Goal: Check status

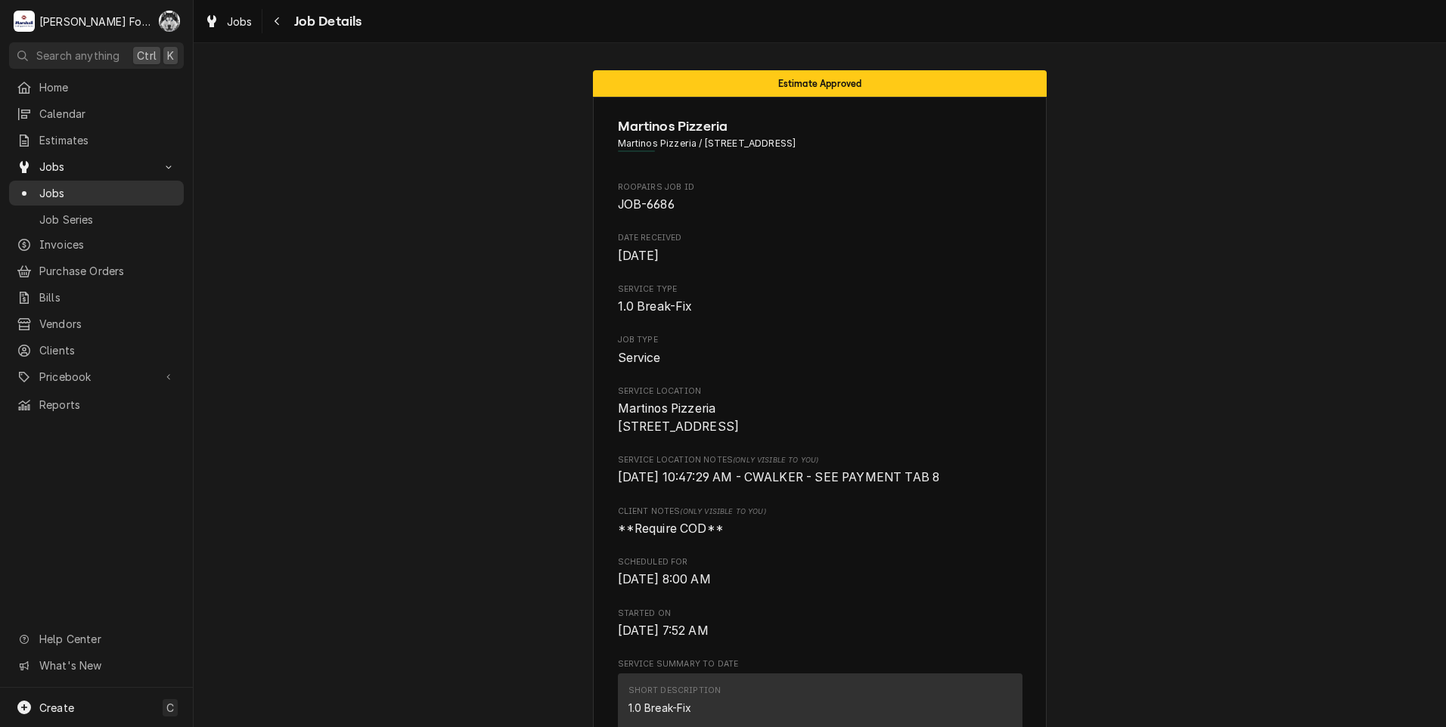
click at [50, 192] on span "Jobs" at bounding box center [107, 193] width 137 height 16
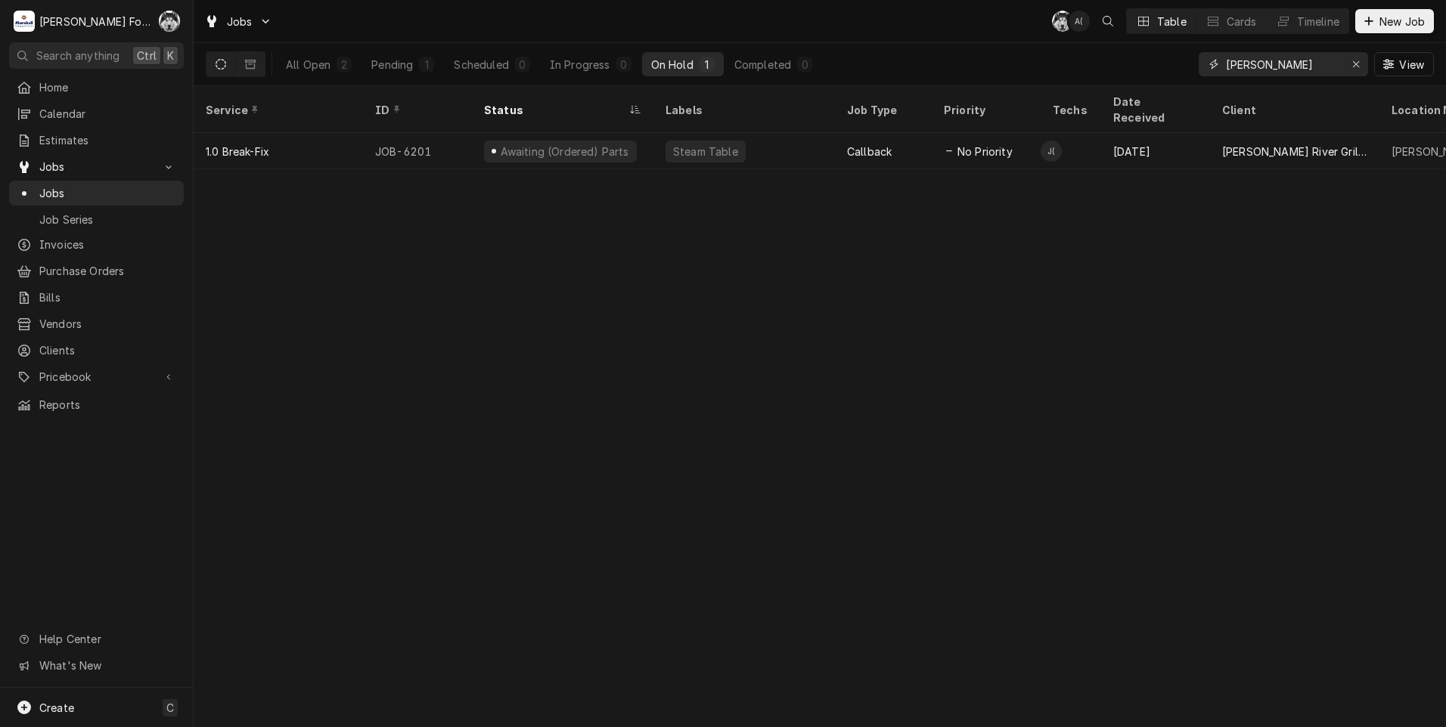
drag, startPoint x: 1264, startPoint y: 67, endPoint x: 1137, endPoint y: 84, distance: 128.1
click at [1137, 84] on div "All Open 2 Pending 1 Scheduled 0 In Progress 0 On Hold 1 Completed 0 PALMER View" at bounding box center [820, 64] width 1228 height 42
type input "5458"
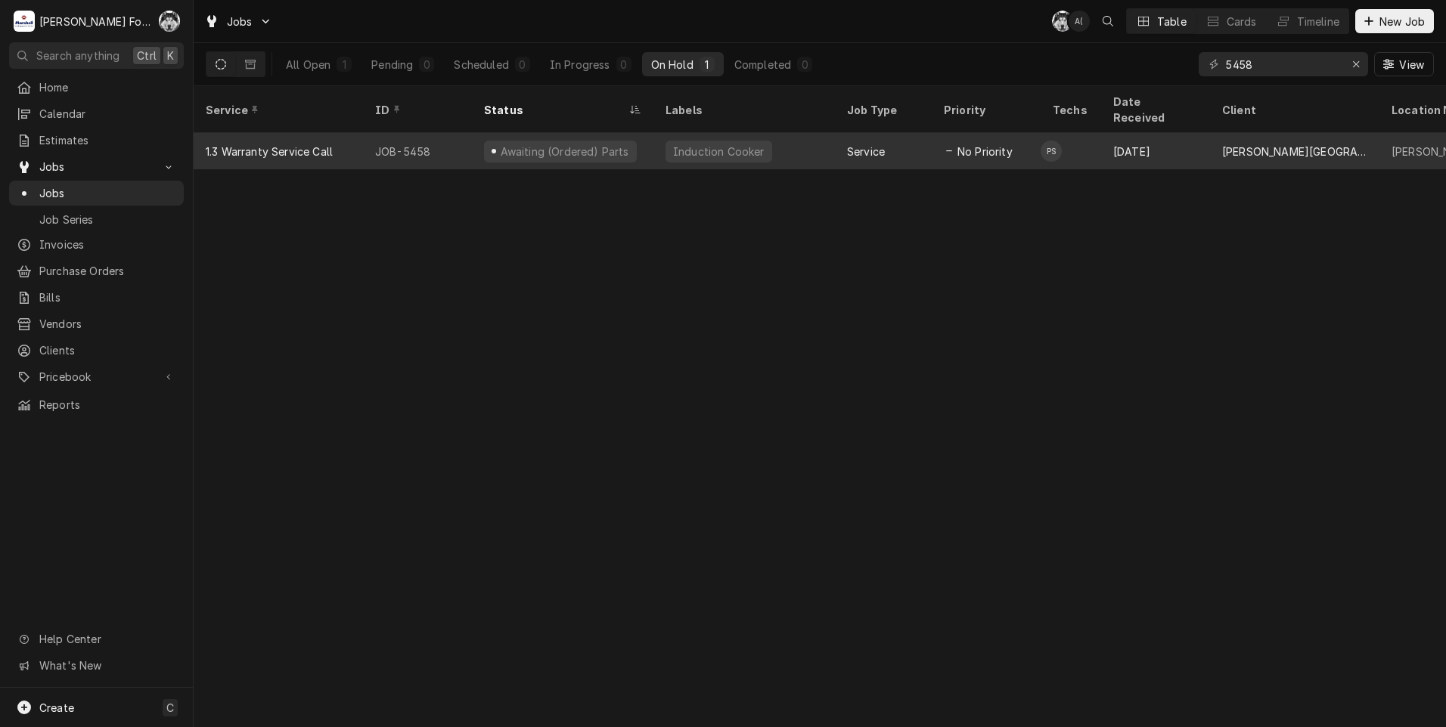
click at [519, 144] on div "Awaiting (Ordered) Parts" at bounding box center [564, 152] width 132 height 16
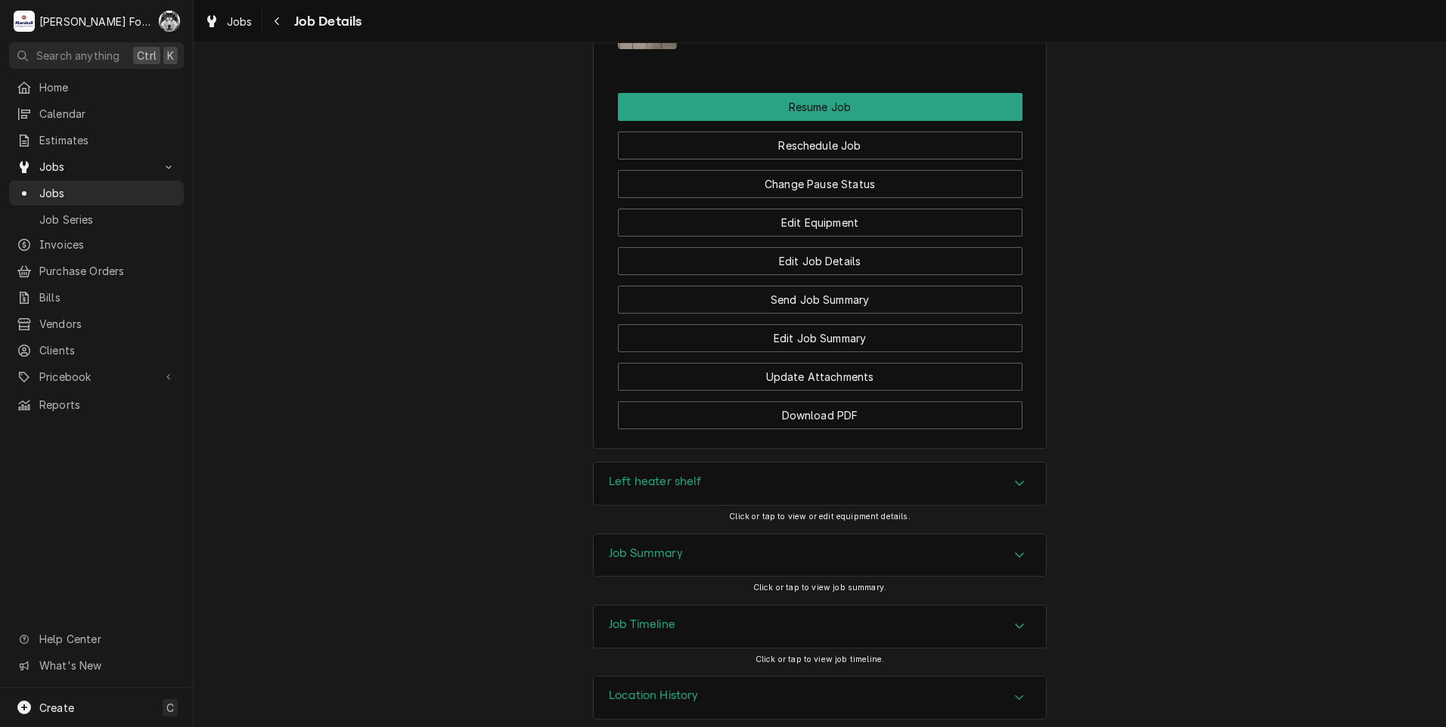
scroll to position [2251, 0]
click at [664, 544] on h3 "Job Summary" at bounding box center [646, 551] width 74 height 14
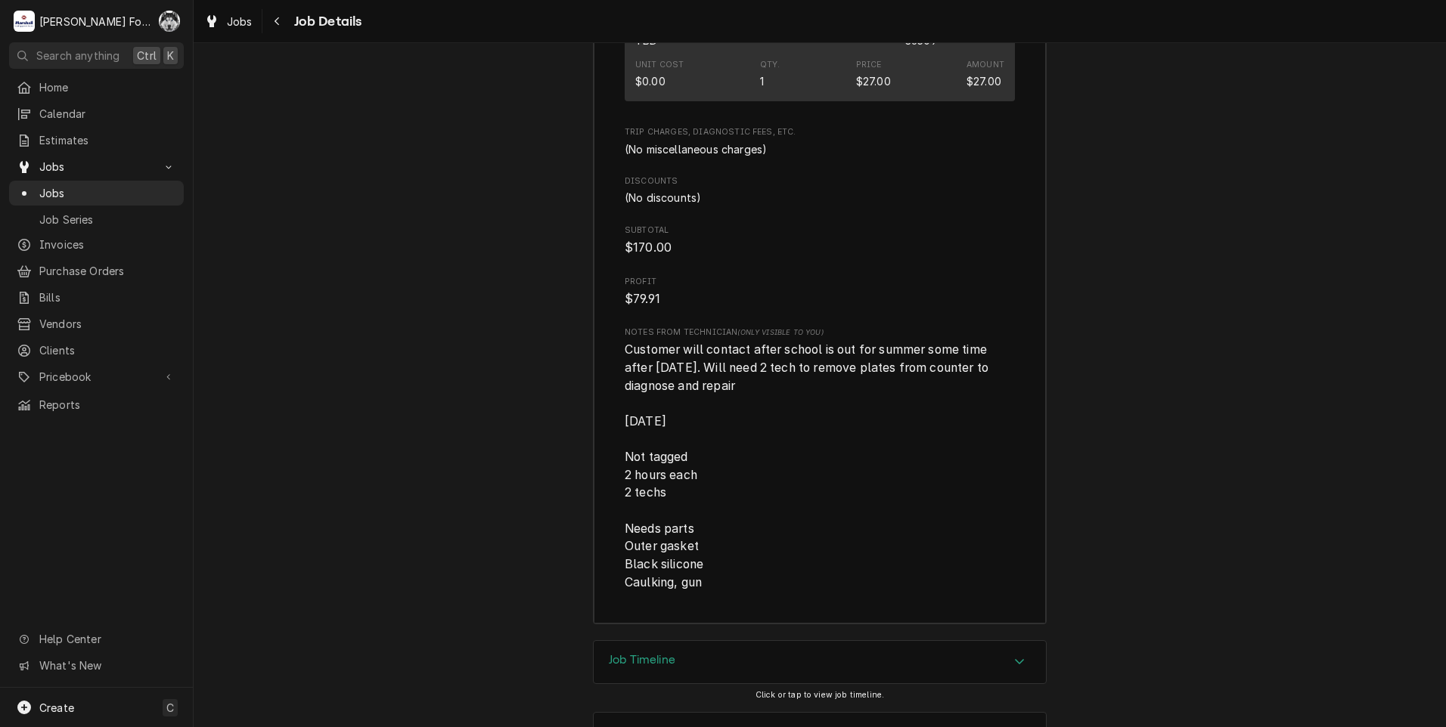
click at [684, 648] on div "Job Timeline" at bounding box center [820, 662] width 452 height 42
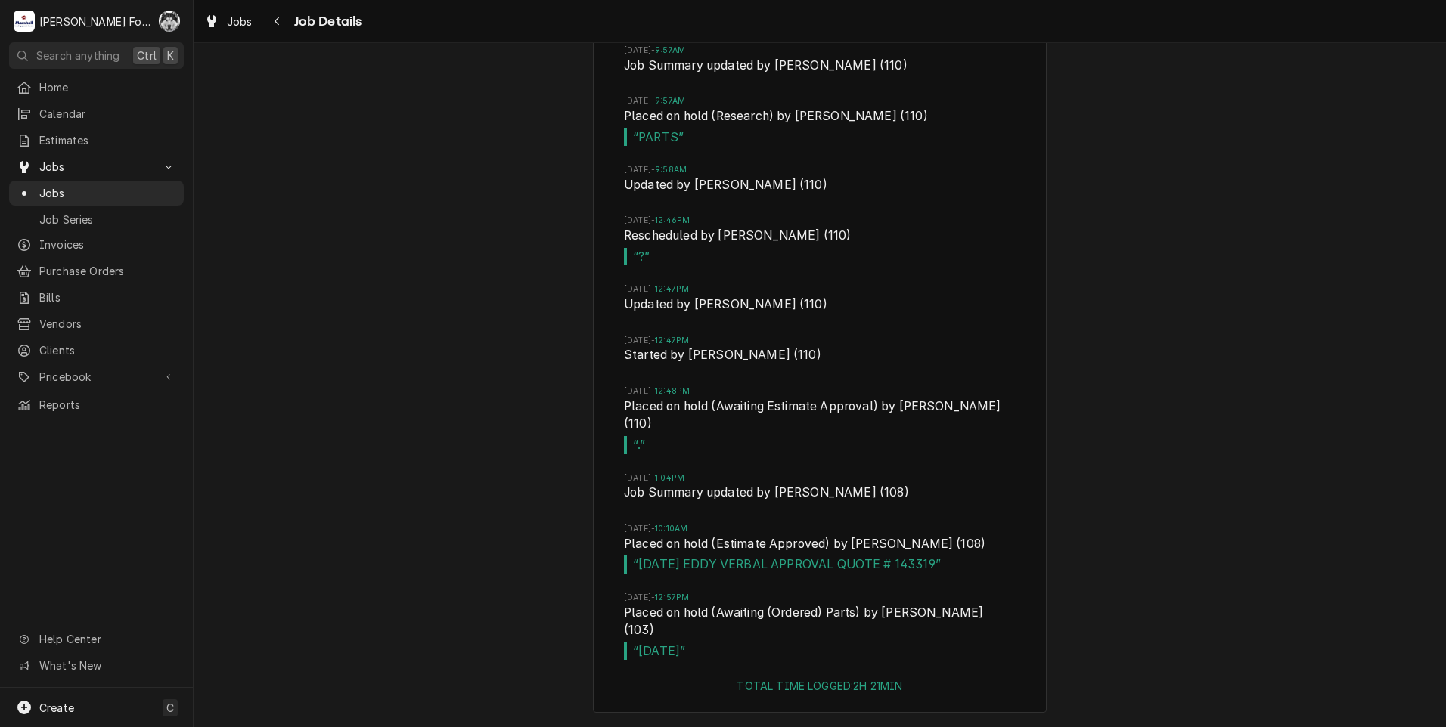
scroll to position [5753, 0]
